Goal: Contribute content

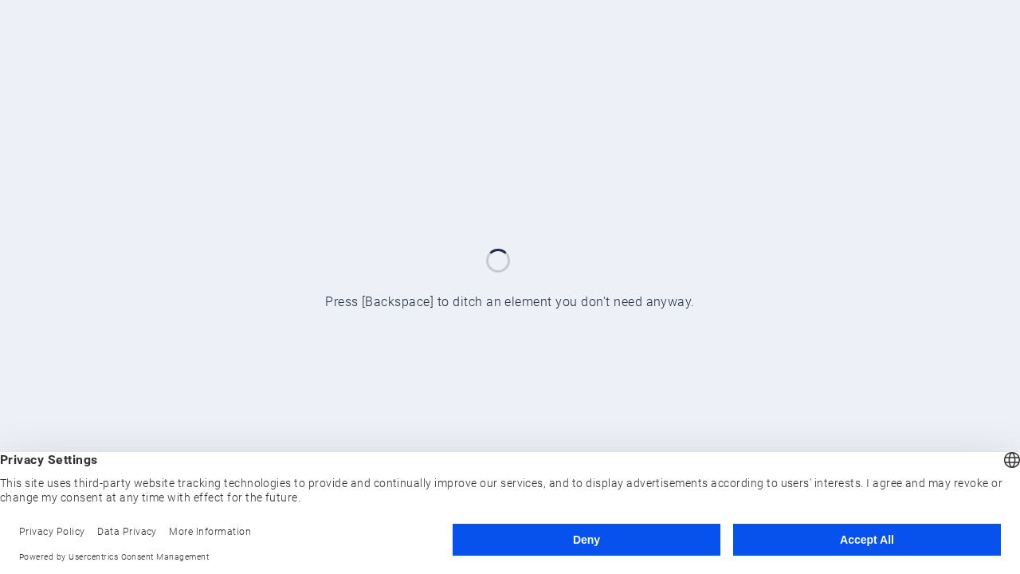
click at [586, 539] on button "Deny" at bounding box center [587, 539] width 268 height 32
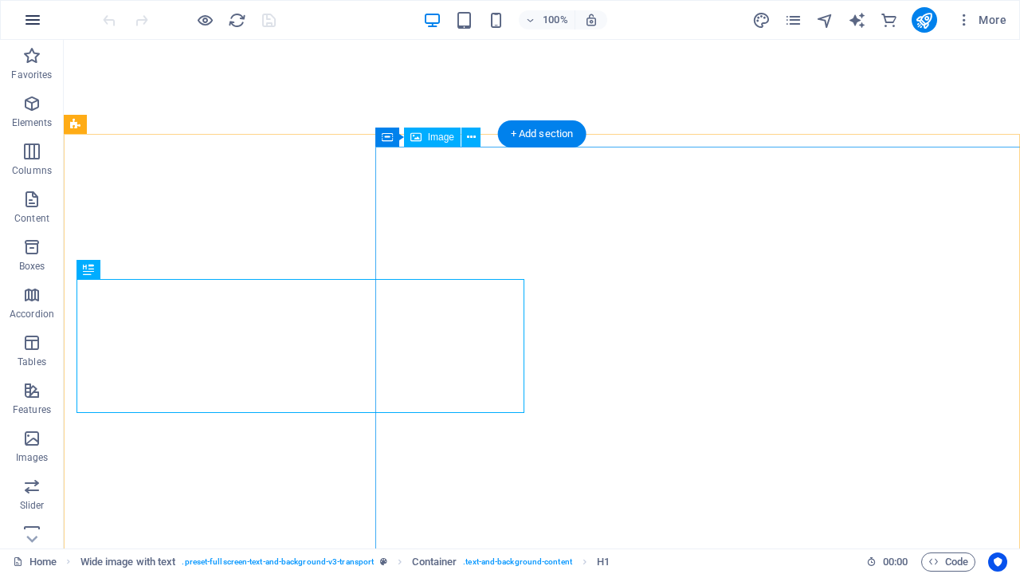
click at [33, 20] on icon "button" at bounding box center [32, 19] width 19 height 19
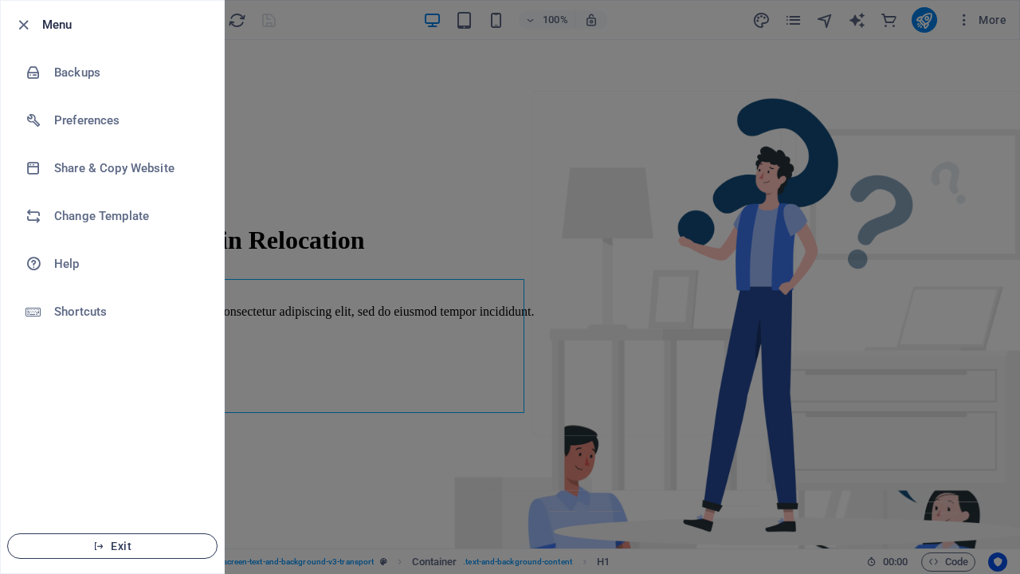
click at [112, 546] on span "Exit" at bounding box center [112, 545] width 183 height 13
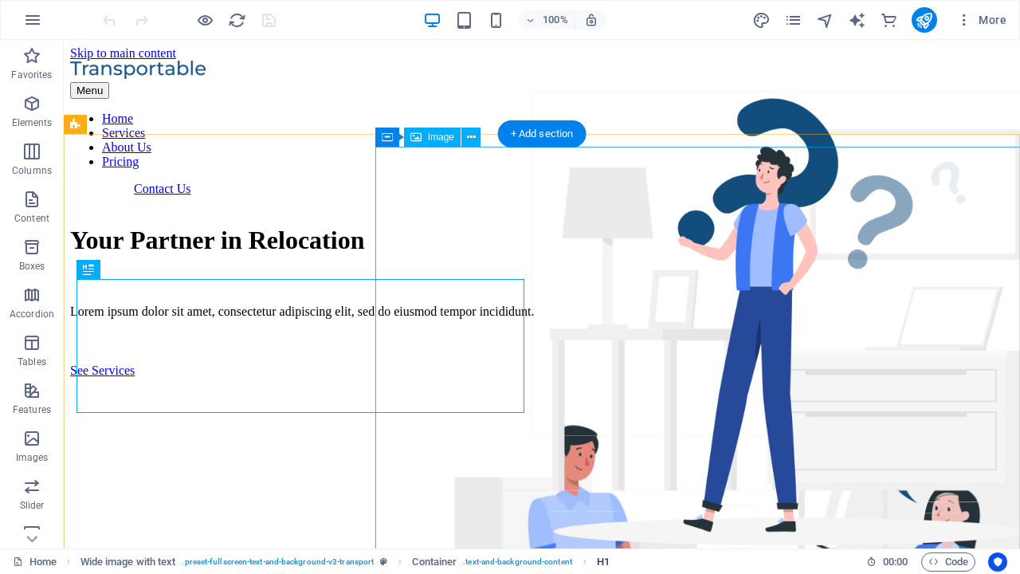
click at [603, 561] on span "H1" at bounding box center [603, 561] width 13 height 19
click at [923, 20] on icon "publish" at bounding box center [924, 20] width 18 height 18
checkbox input "false"
